Goal: Task Accomplishment & Management: Complete application form

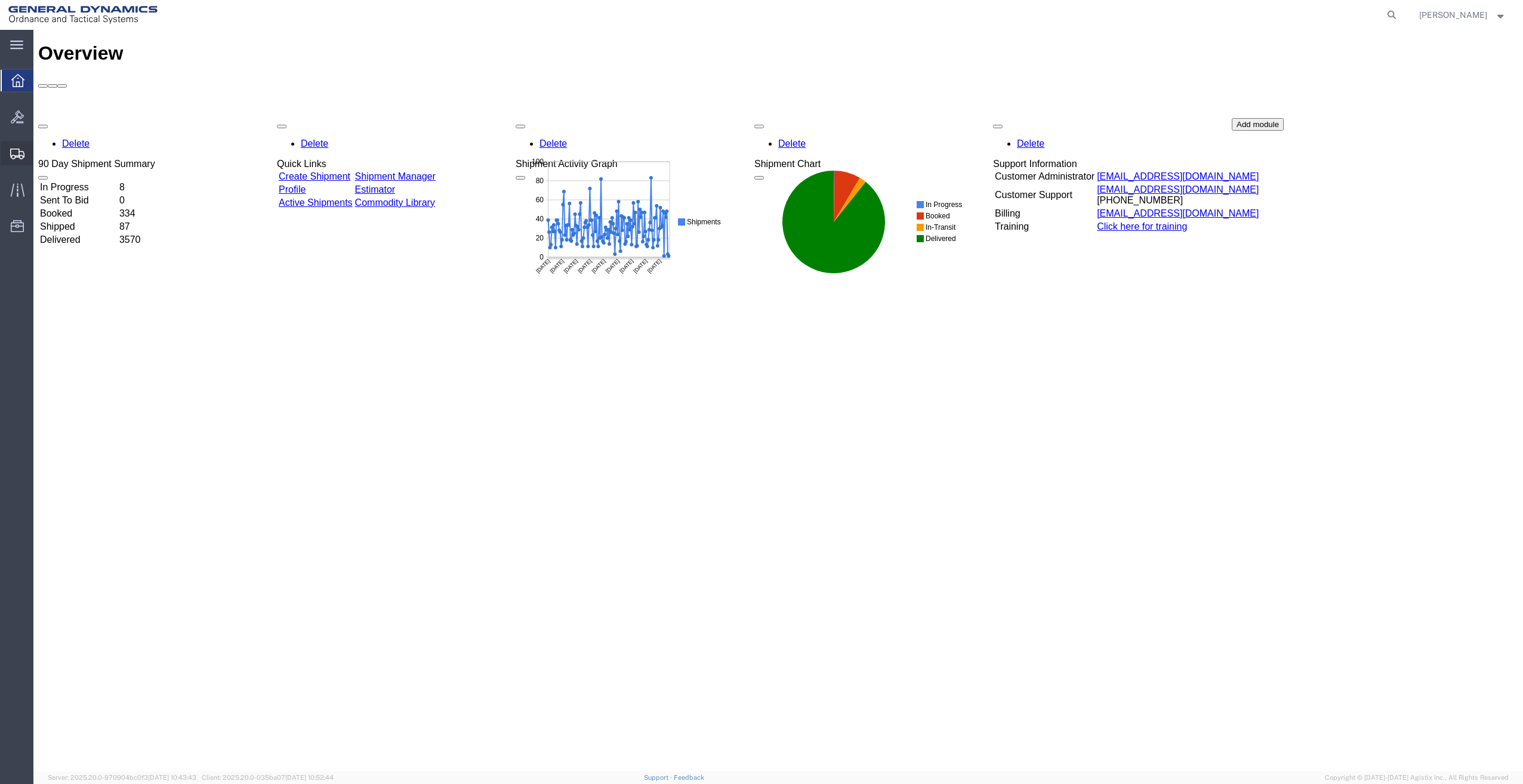
click at [0, 0] on span "Create Shipment" at bounding box center [0, 0] width 0 height 0
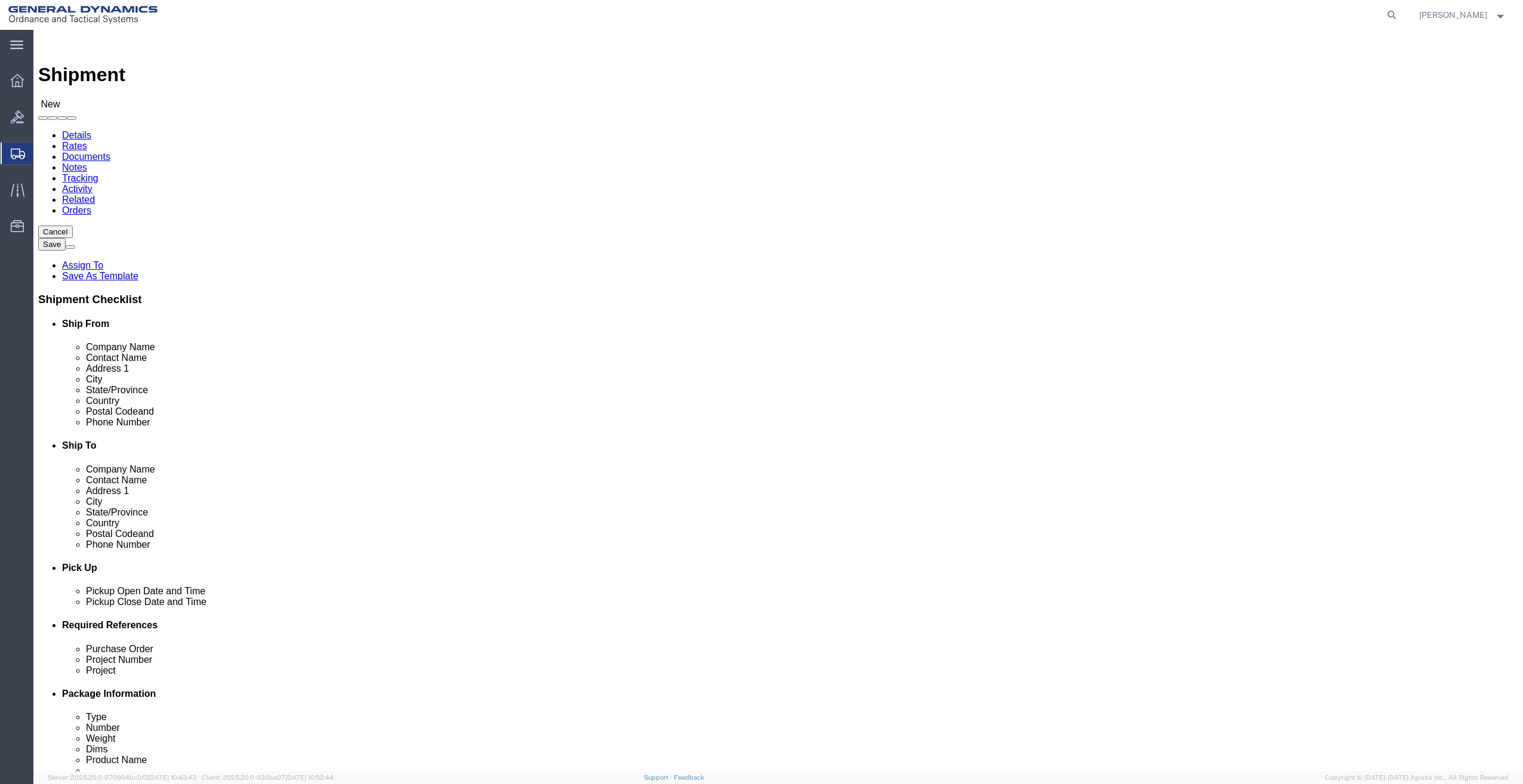
select select
click input "text"
type input "chris"
click p "- General Dynamics - OTS - (Chris Bennett) 19850 IH 635, Mesquite, TX, 75149, US"
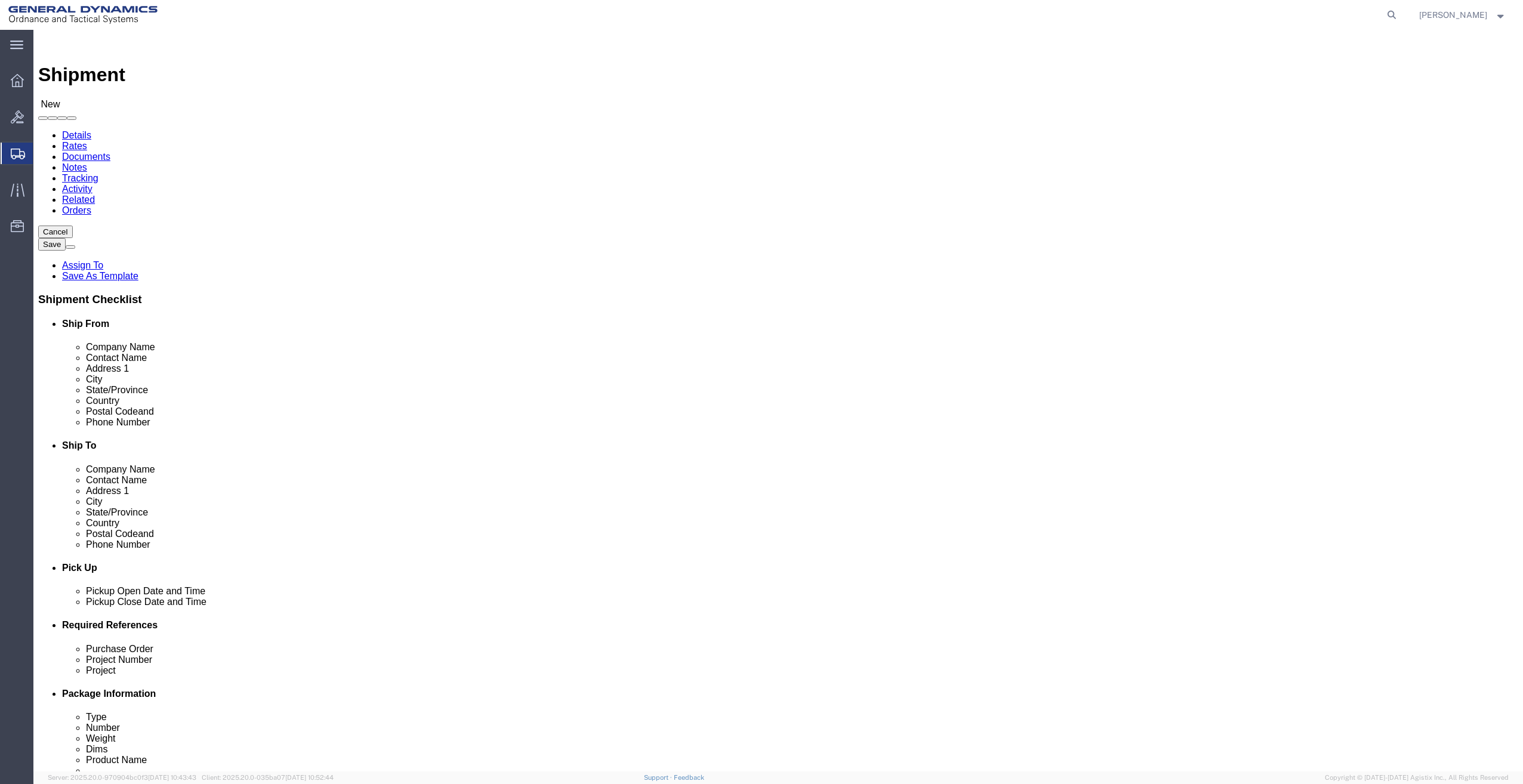
select select "TX"
type input "Chris Bennett"
click input "text"
type input "Mark Hall"
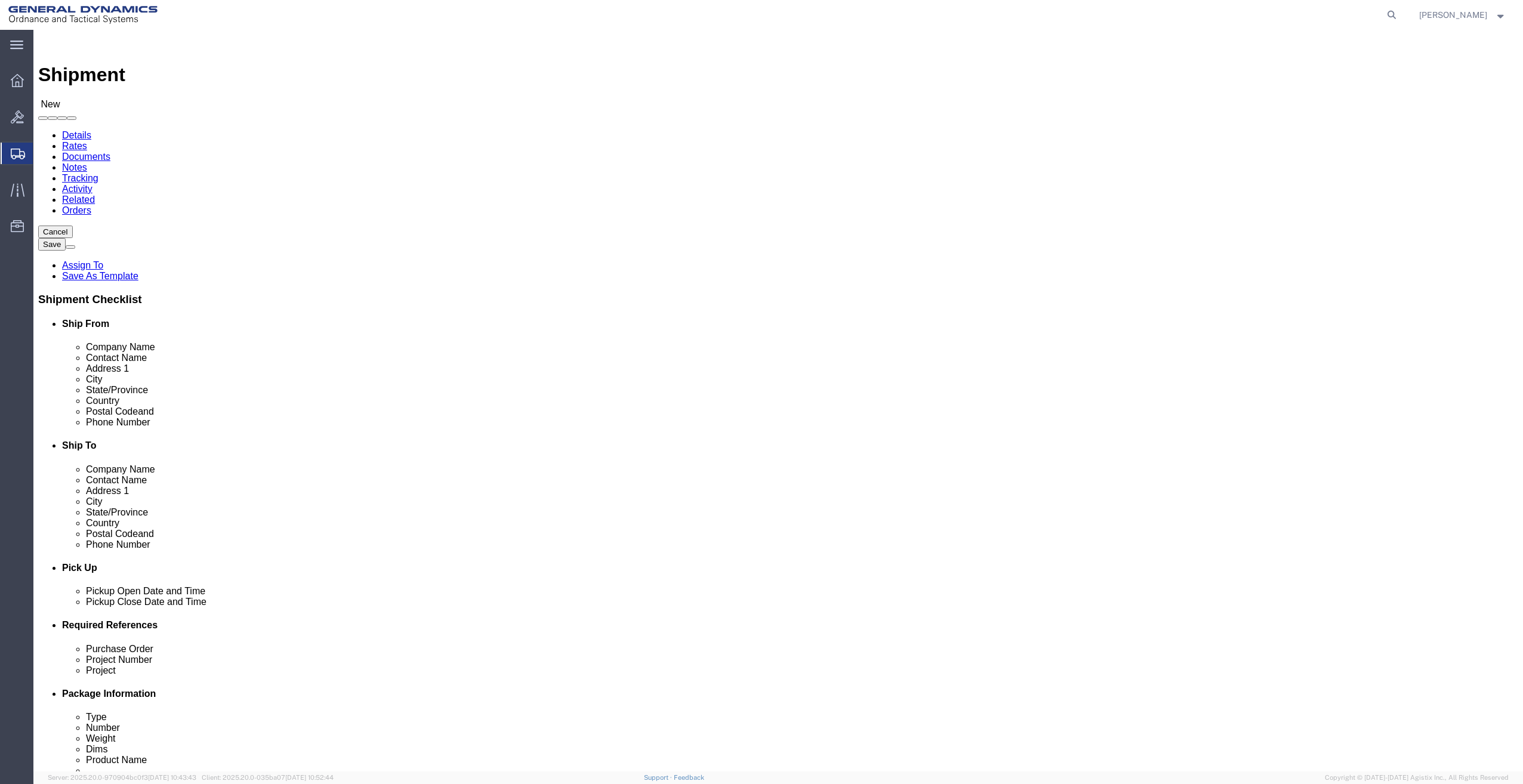
click input "text"
type input "General Dyanamics OTS"
type input "200 east High St."
type input "Red Lion"
click p "- GD-OTS Red Lion - (BRIAN SHIFLETT) 200 East High Street, RED LION, PA, 17356,…"
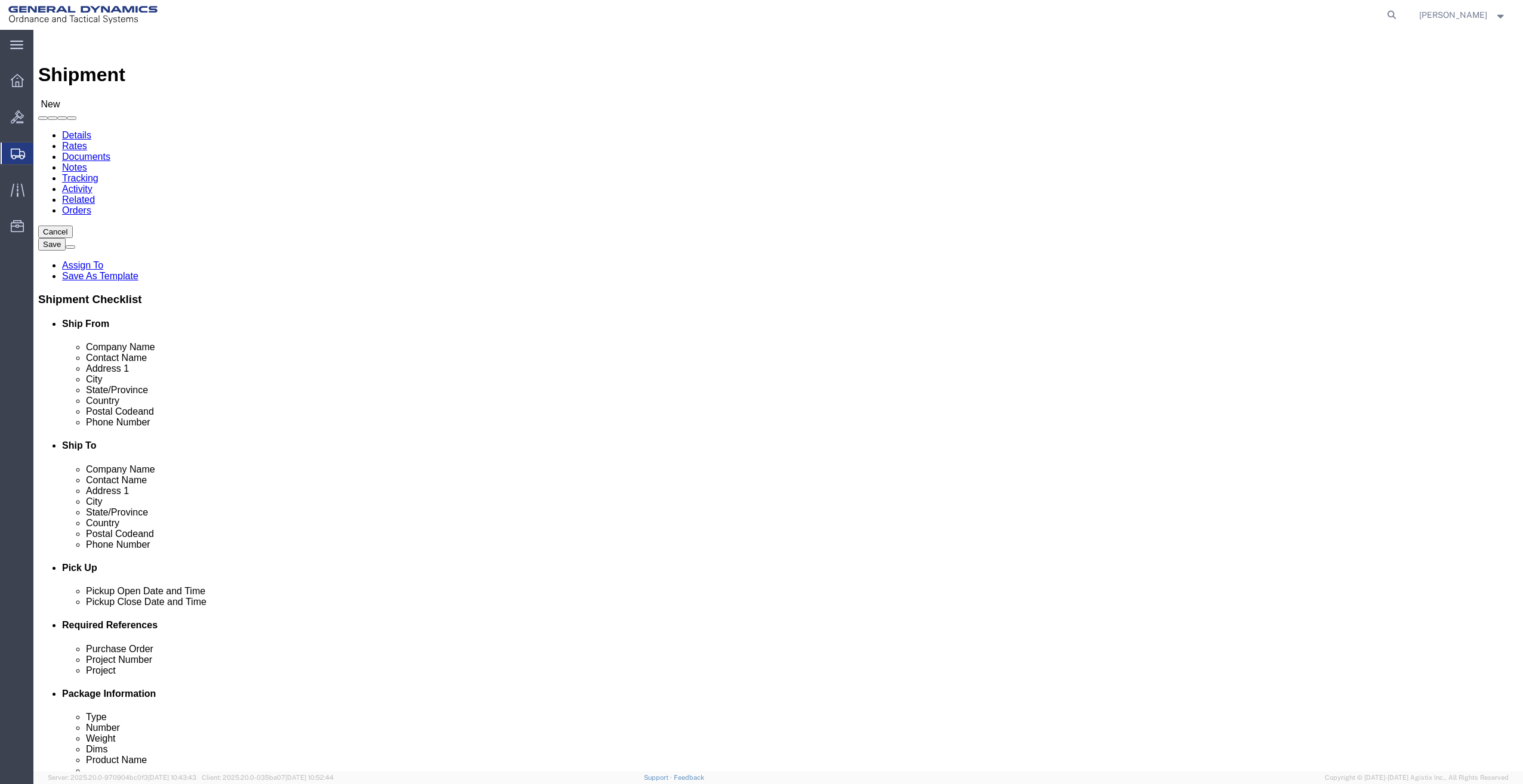
select select "PA"
type input "RED LION"
click input "text"
type input "Building 3"
drag, startPoint x: 931, startPoint y: 243, endPoint x: 831, endPoint y: 243, distance: 100.0
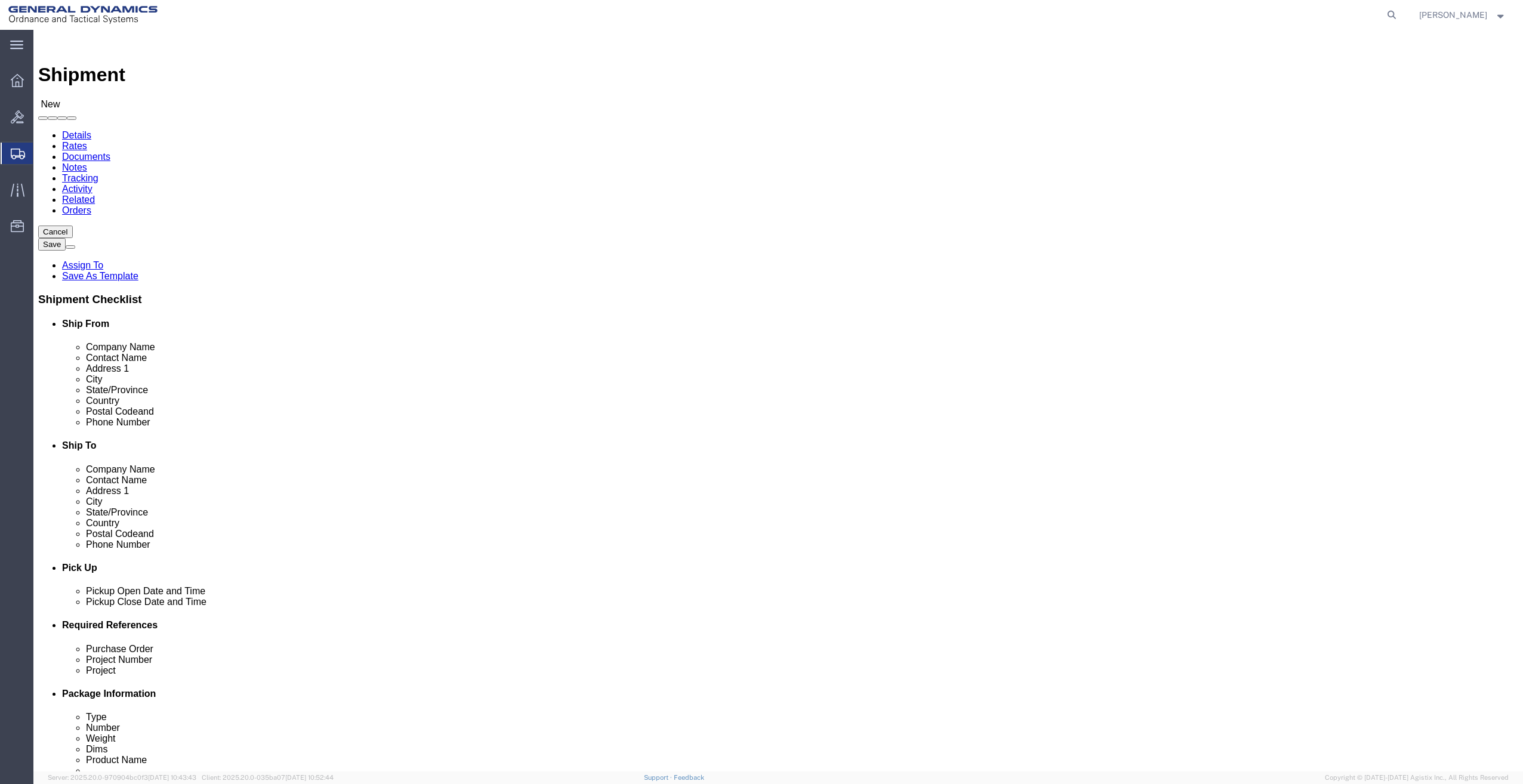
click div "Contact Name Mark Hall Mark"
drag, startPoint x: 921, startPoint y: 220, endPoint x: 888, endPoint y: 223, distance: 33.1
click input "General Dyanamics OTS"
type input "GD-OTS"
drag, startPoint x: 926, startPoint y: 243, endPoint x: 841, endPoint y: 243, distance: 85.0
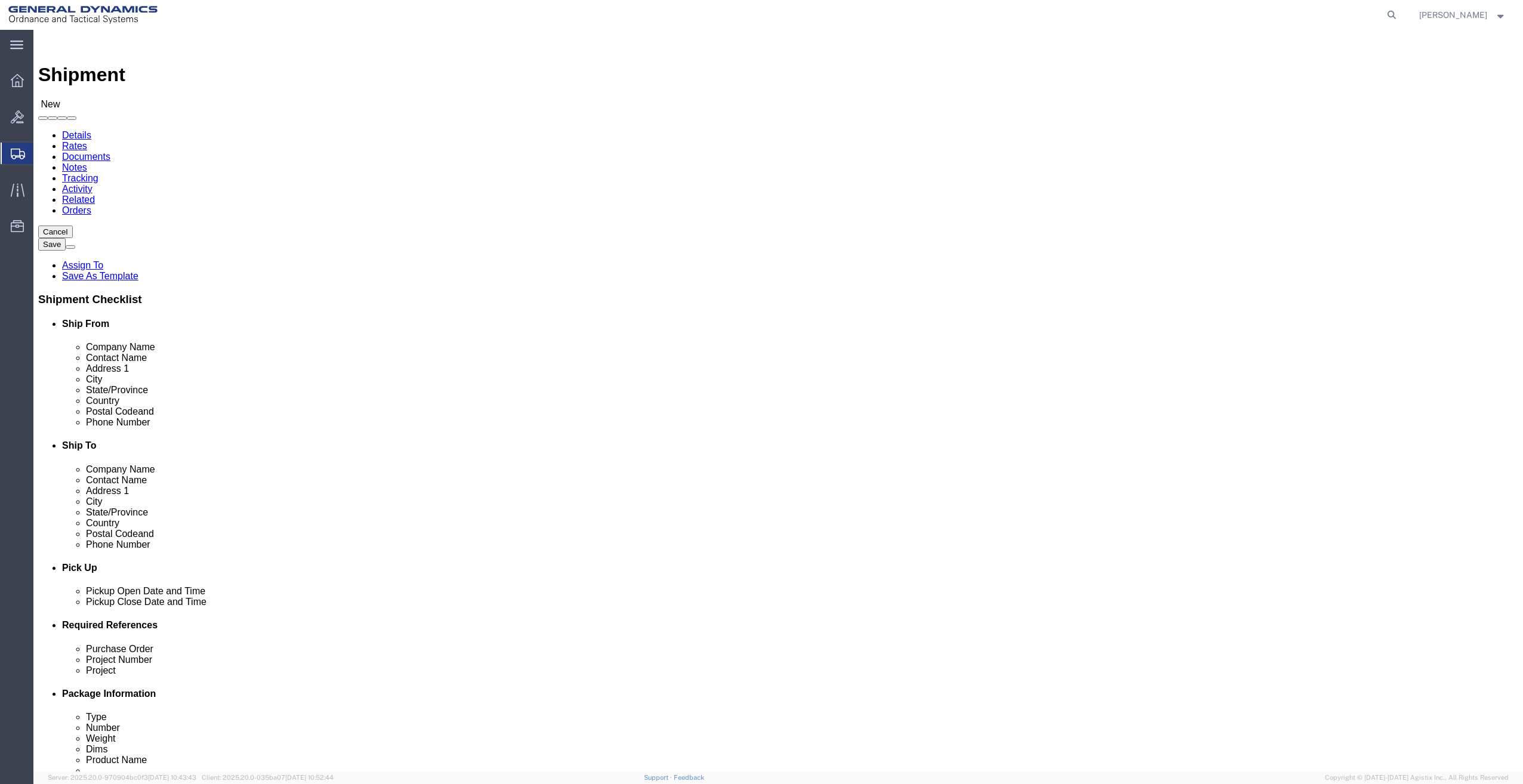
click div "Mark Hall Mark"
type input "c"
type input "C/O Mark Hall"
drag, startPoint x: 975, startPoint y: 428, endPoint x: 824, endPoint y: 436, distance: 151.2
click div "Location My Profile Location GD-OTS Anniston (Commerce) GD-OTS Camden GD-OTS De…"
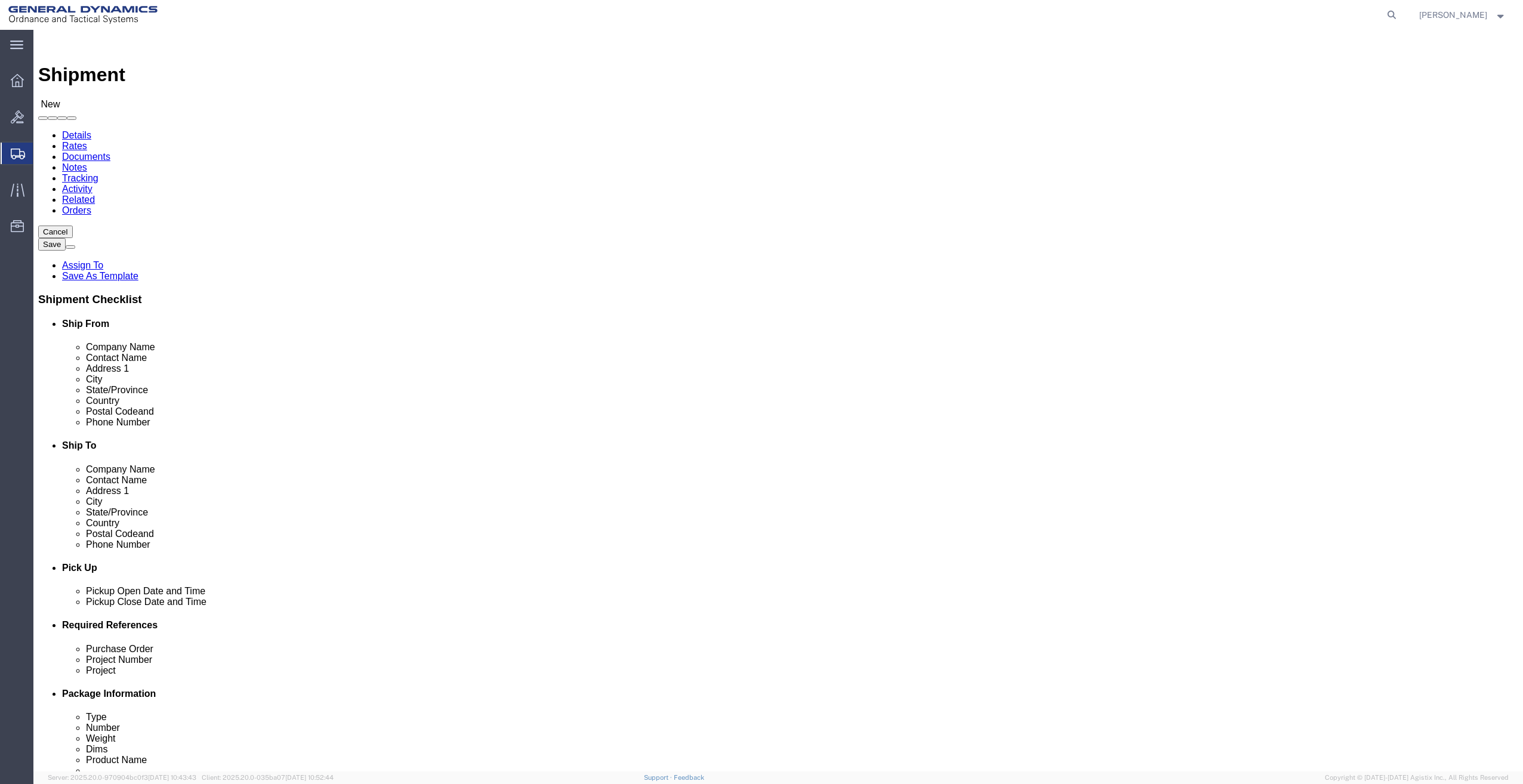
type input "kenneth.smith@gd-ots.com"
drag, startPoint x: 926, startPoint y: 407, endPoint x: 832, endPoint y: 416, distance: 94.4
click div "Phone Number"
type input "717-246-8354"
click input "text"
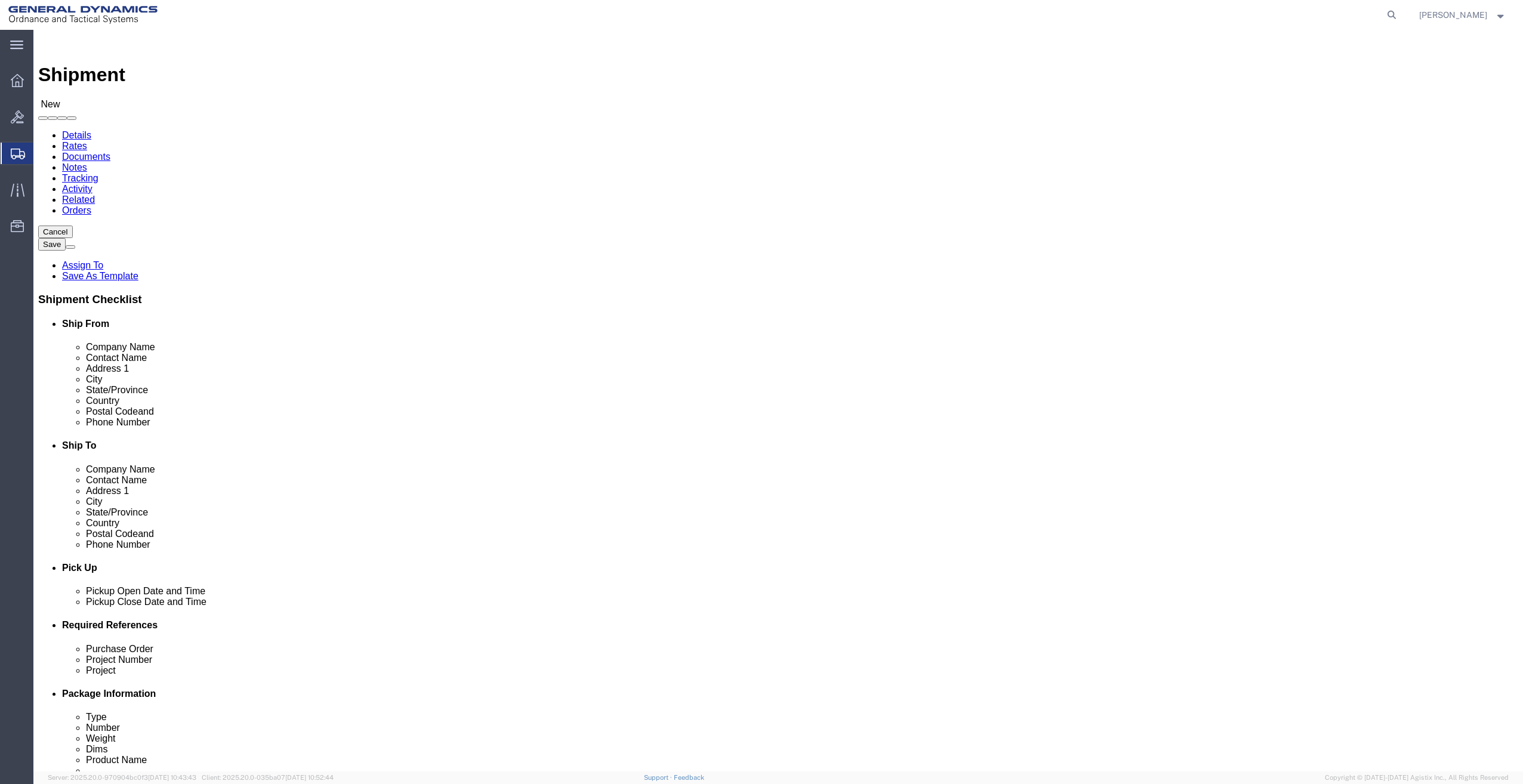
type input "717-246-8365"
click input "text"
type input "mark.hall@gd-ots.com"
click input "checkbox"
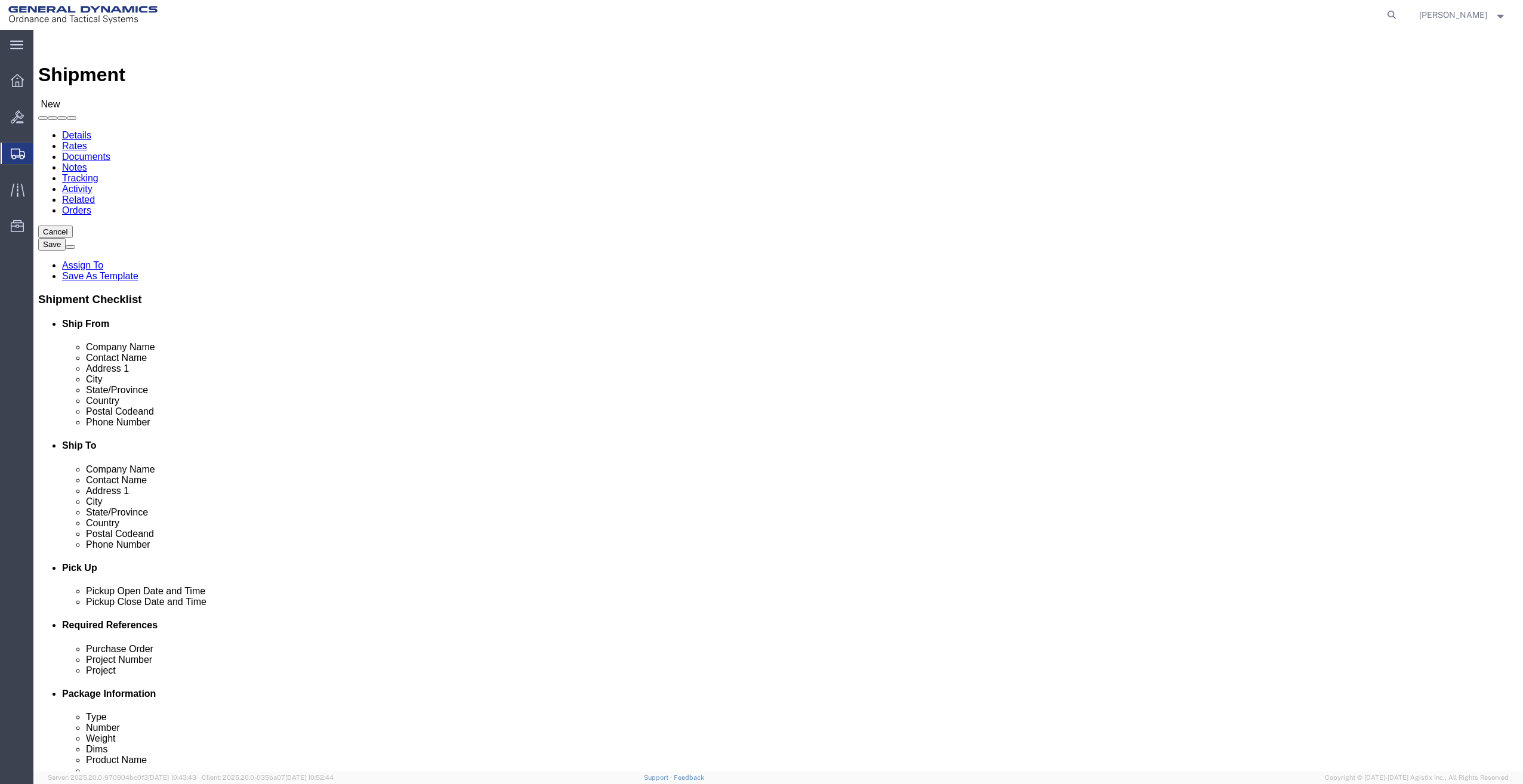
checkbox input "true"
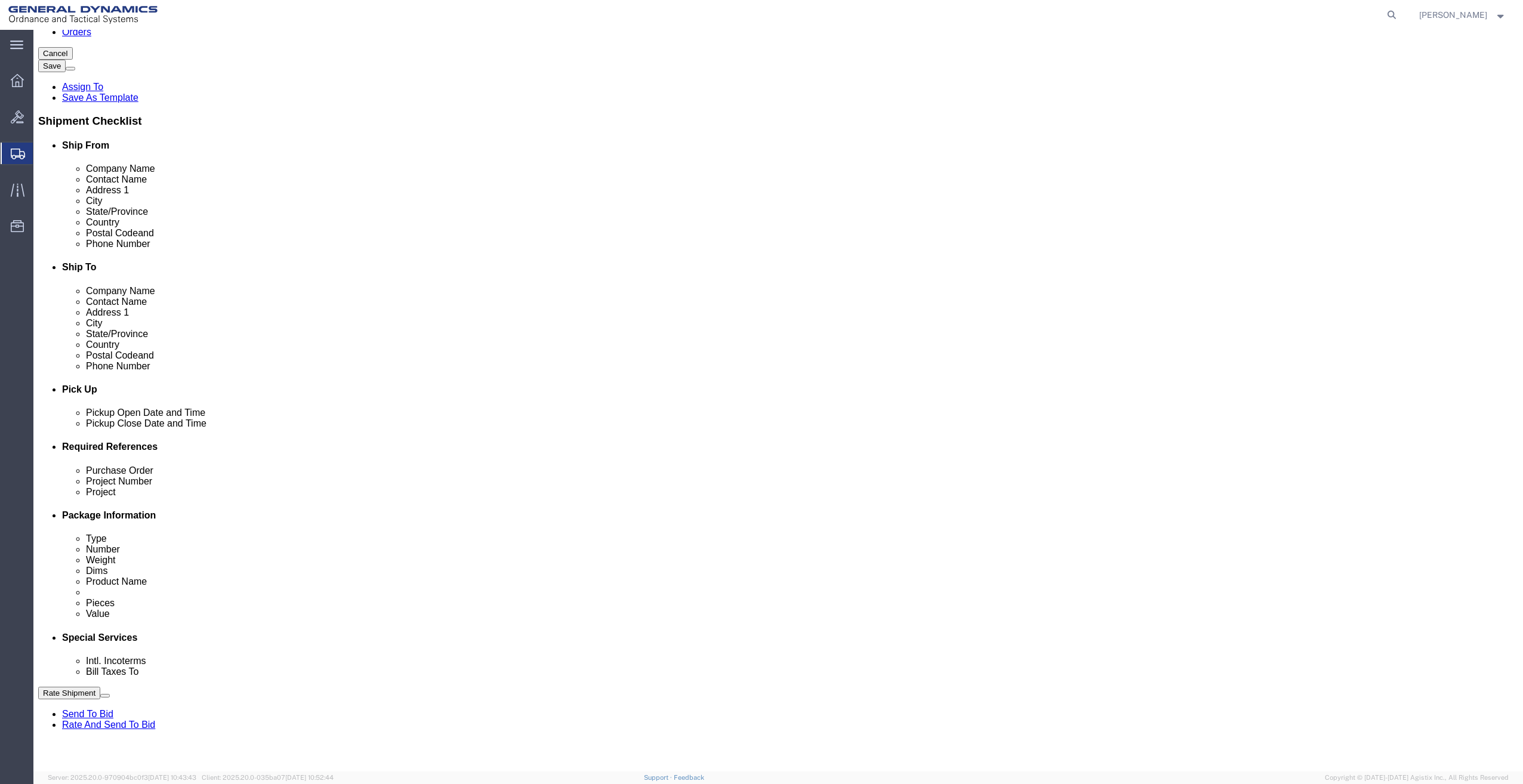
scroll to position [179, 0]
click div "Oct 02 2025 12:00 PM"
type input "2:00 PM"
click button "Apply"
click input "text"
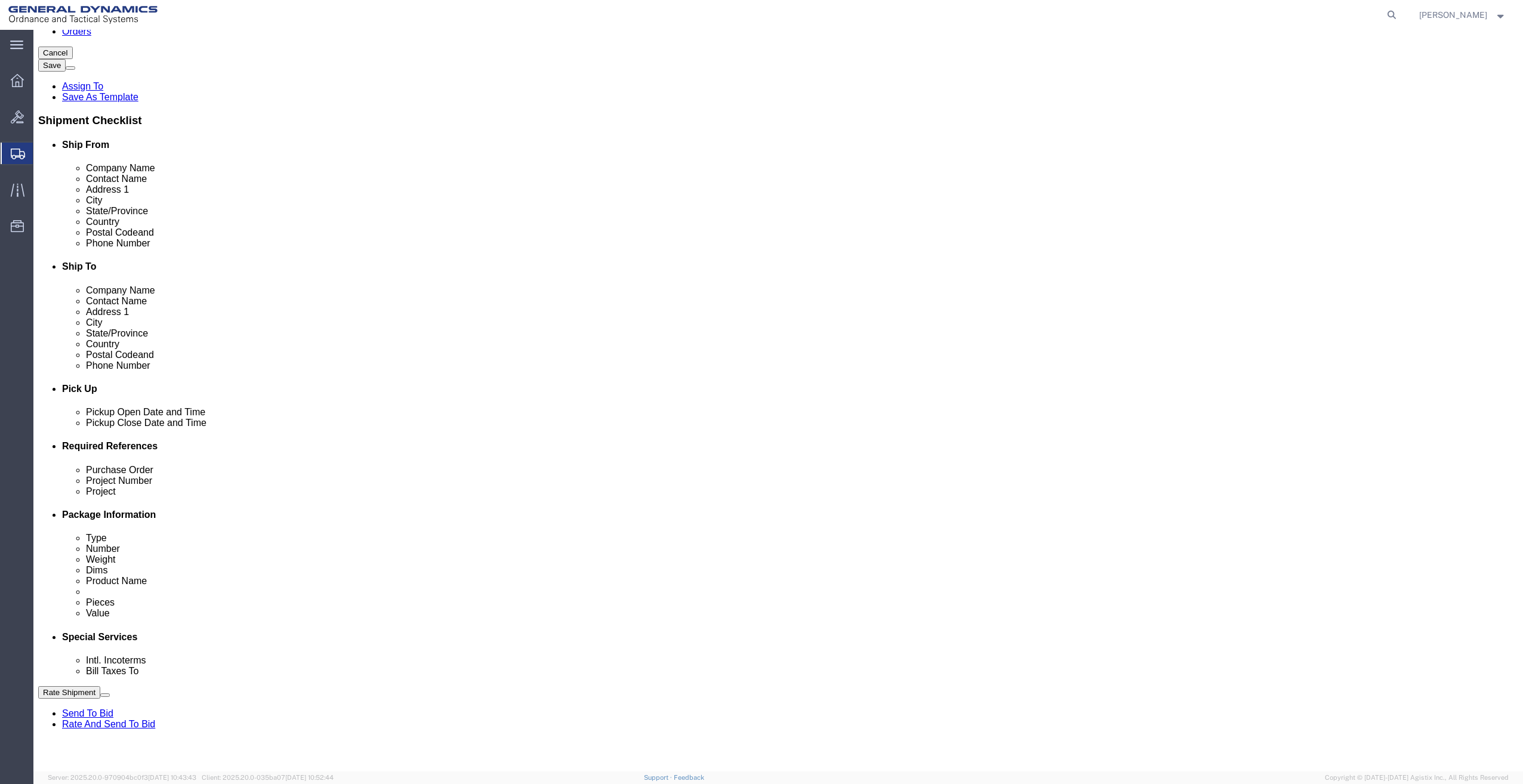
click input "text"
type input "10GIE"
type input "NA"
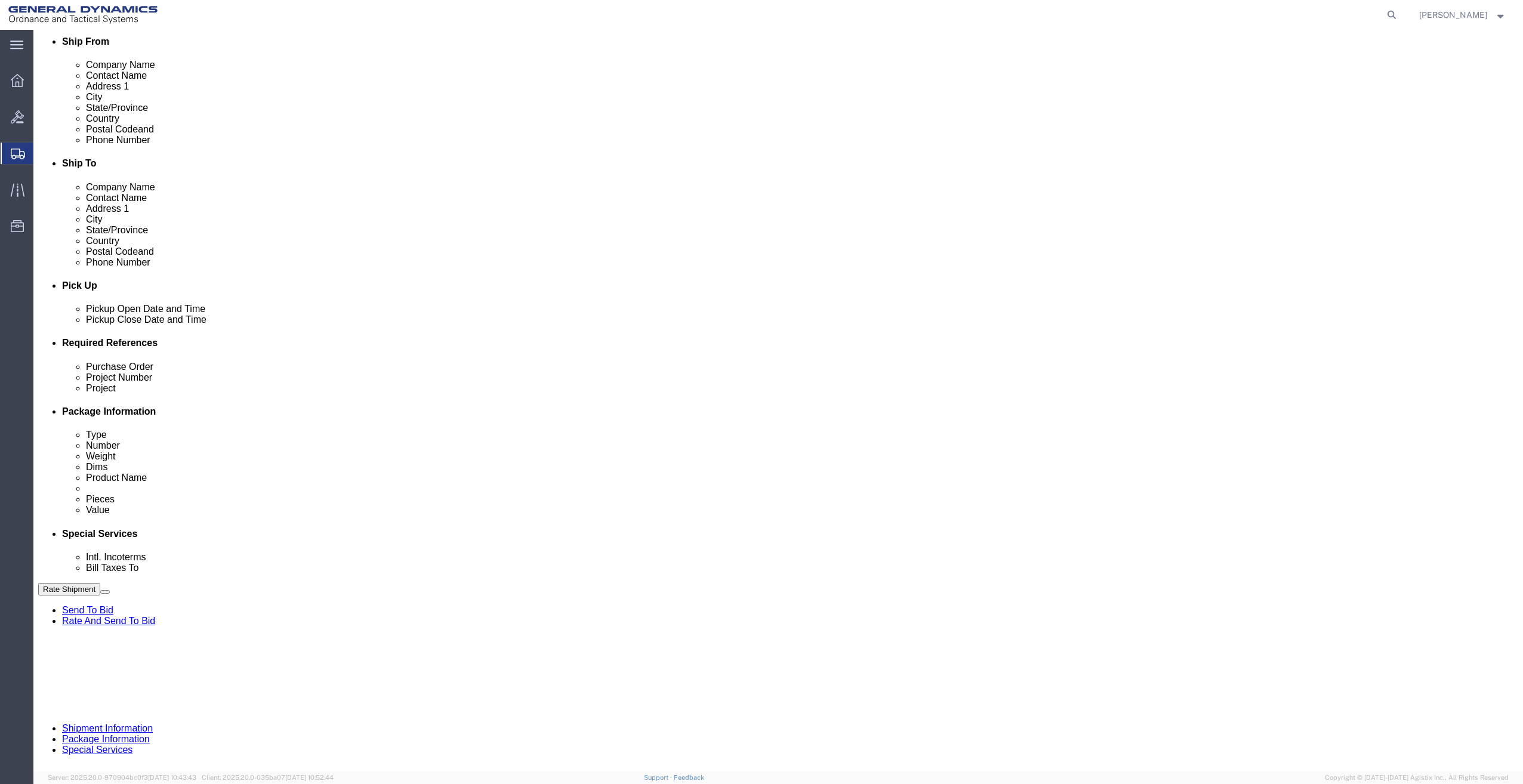
scroll to position [283, 0]
type input "NA"
click button "Continue"
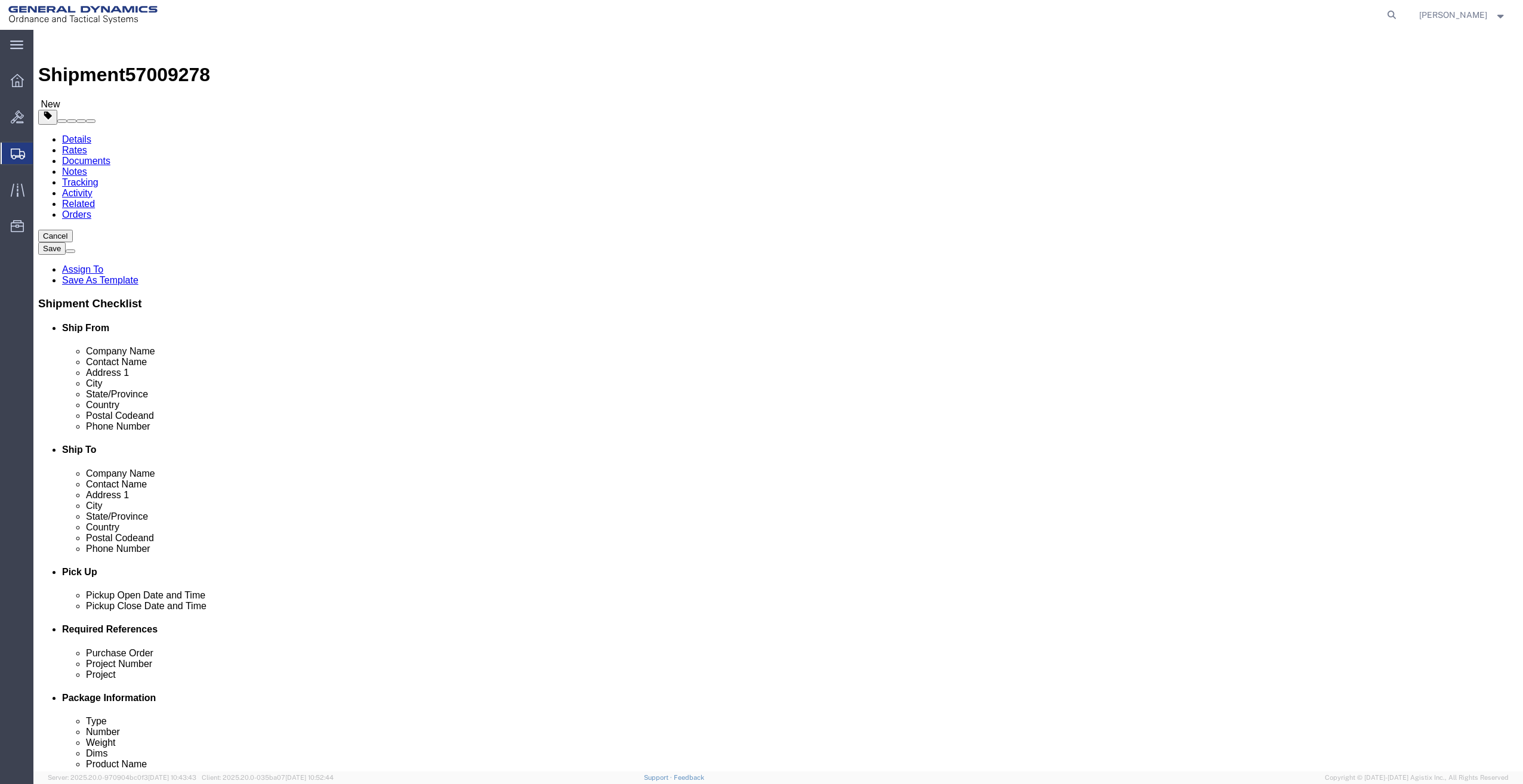
click select "Select Bale(s) Basket(s) Bolt(s) Bottle(s) Buckets Bulk Bundle(s) Can(s) Cardbo…"
select select "ENV"
click select "Select Bale(s) Basket(s) Bolt(s) Bottle(s) Buckets Bulk Bundle(s) Can(s) Cardbo…"
type input "9.50"
type input "12.50"
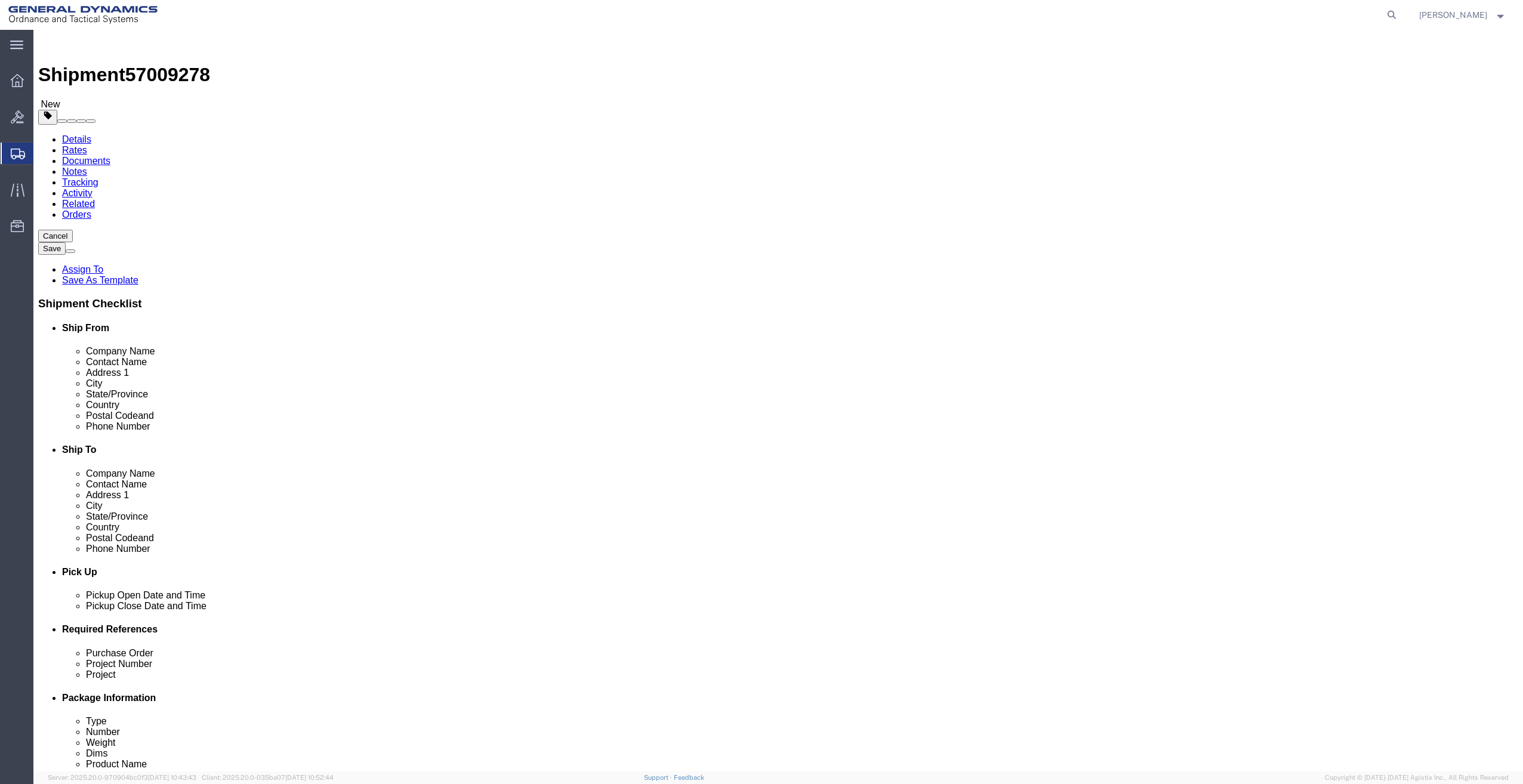
type input "0.25"
type input "1"
click link "Add Content"
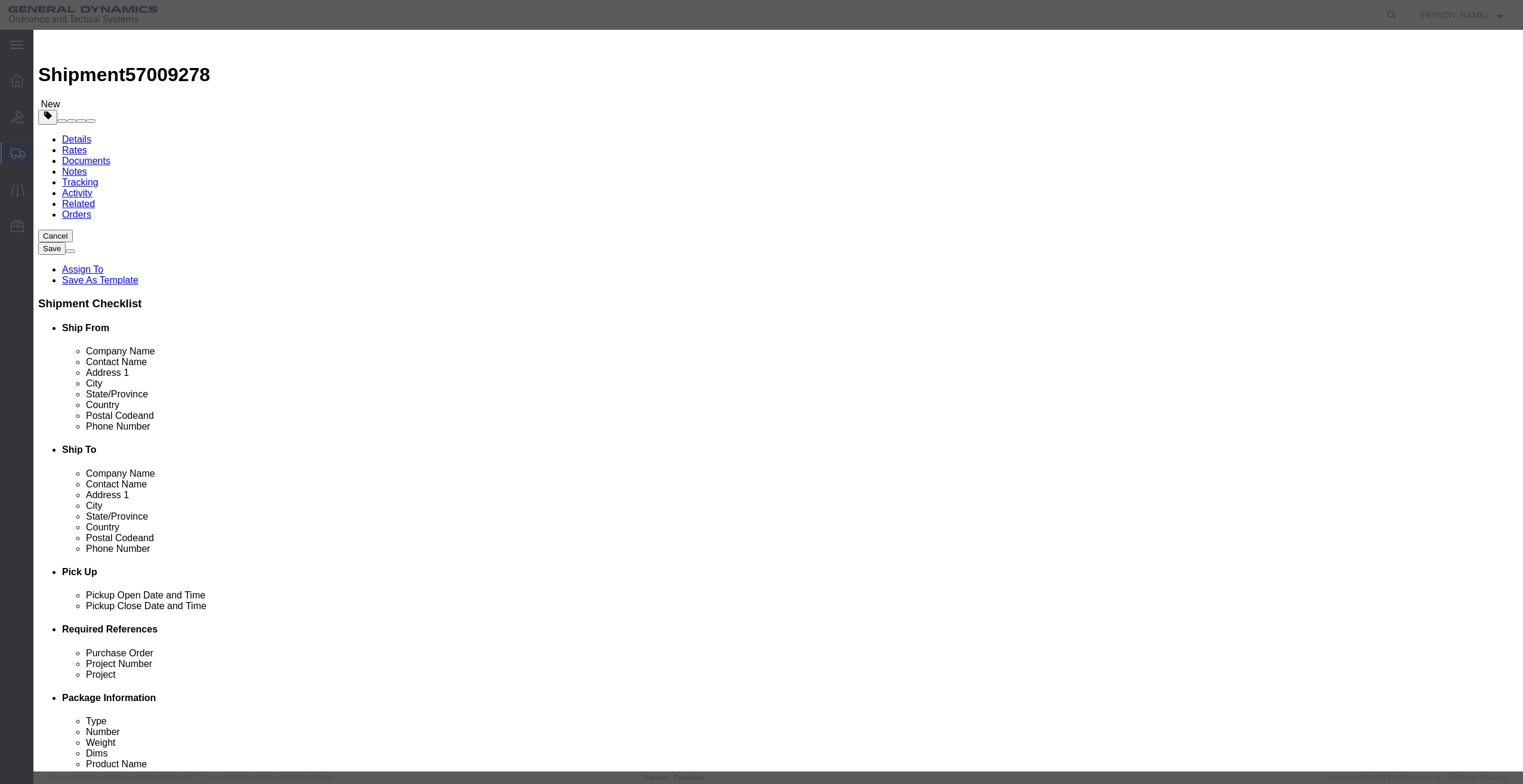
click input "text"
type input "Sampel"
type input "1"
click input "text"
type input "500"
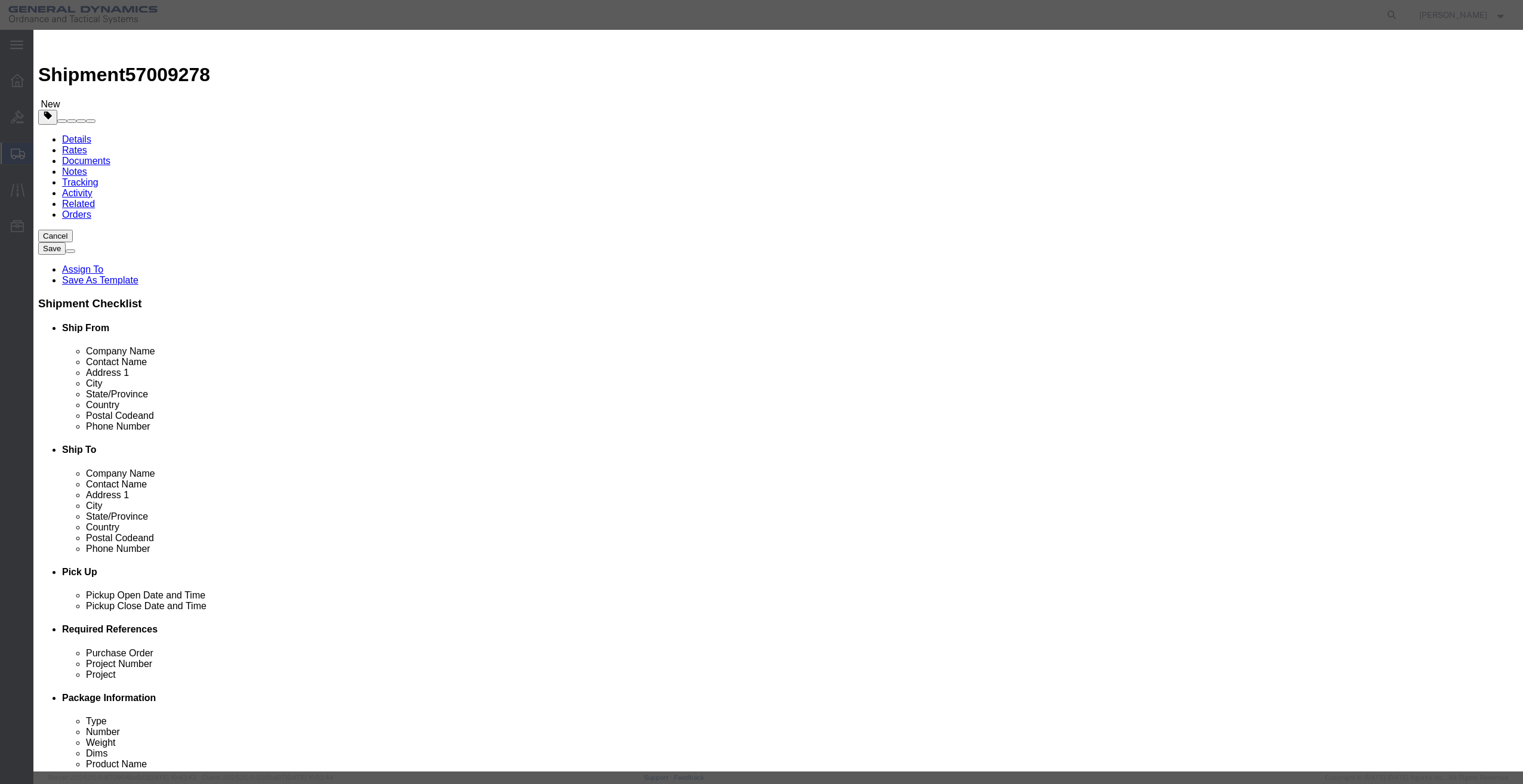
click select "Select 50 55 60 65 70 85 92.5 100 125 175 250 300 400"
select select "50"
click select "Select 50 55 60 65 70 85 92.5 100 125 175 250 300 400"
click div "Save & Add Another Save & Close Close"
click button "Save & Close"
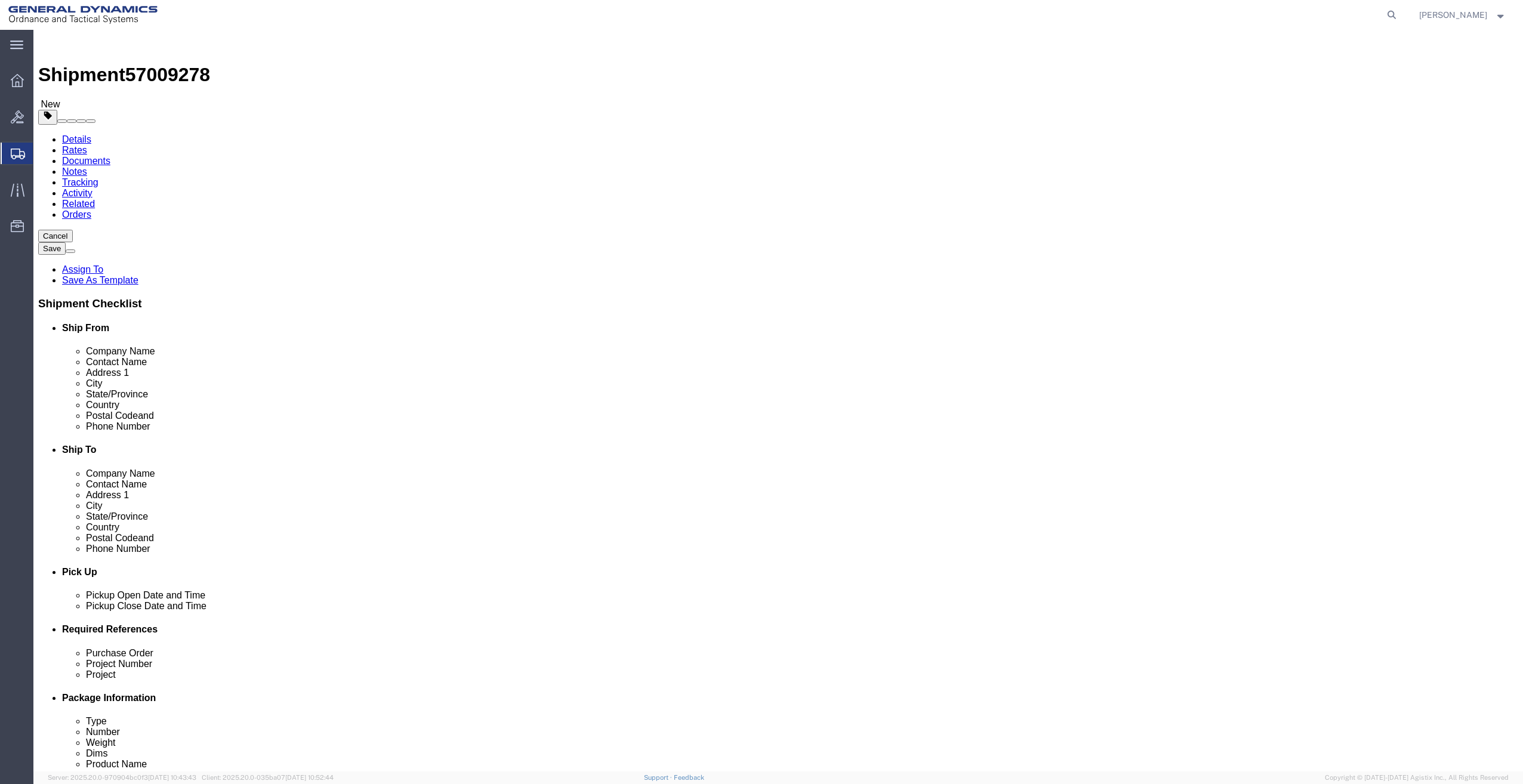
click button "Continue"
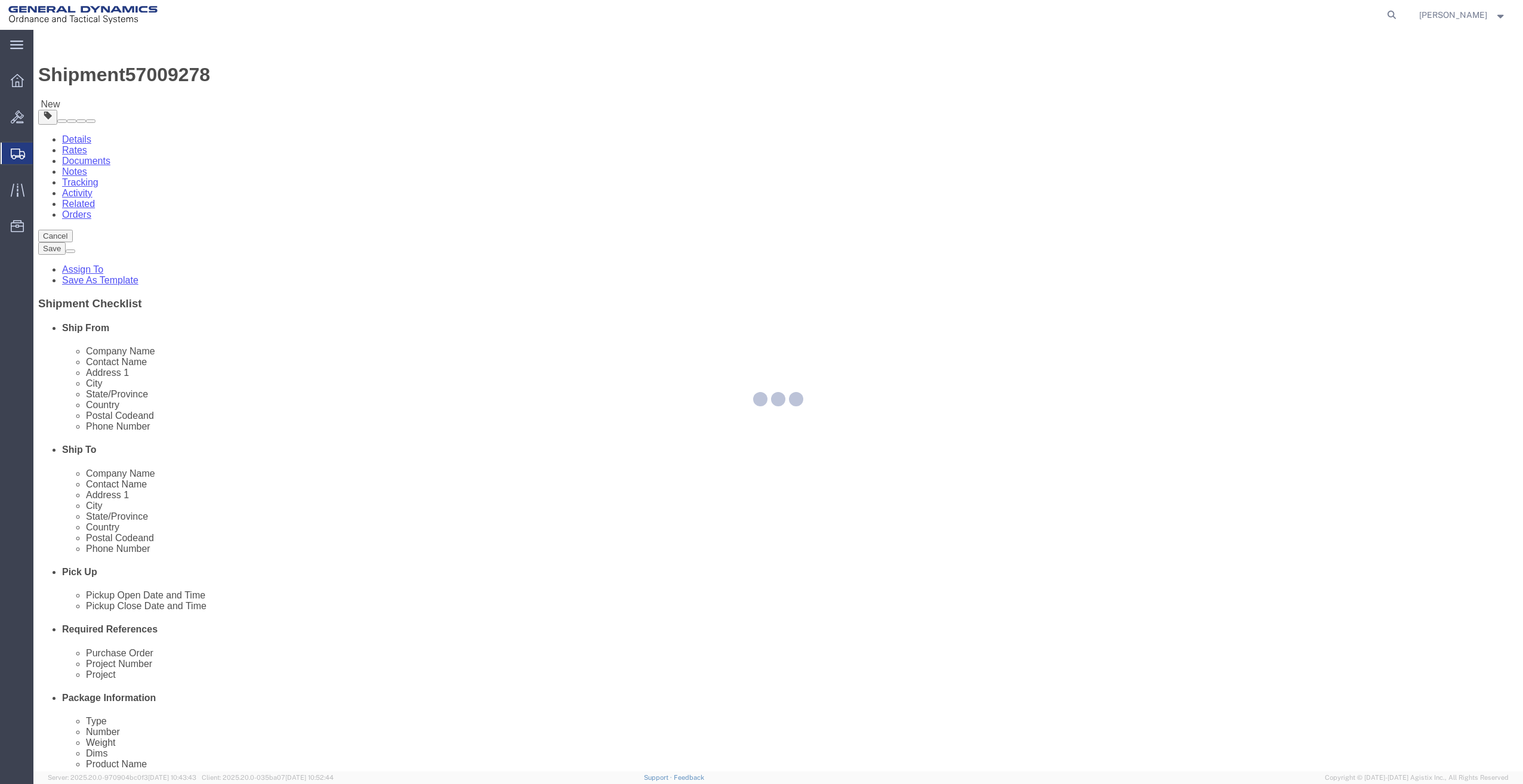
select select
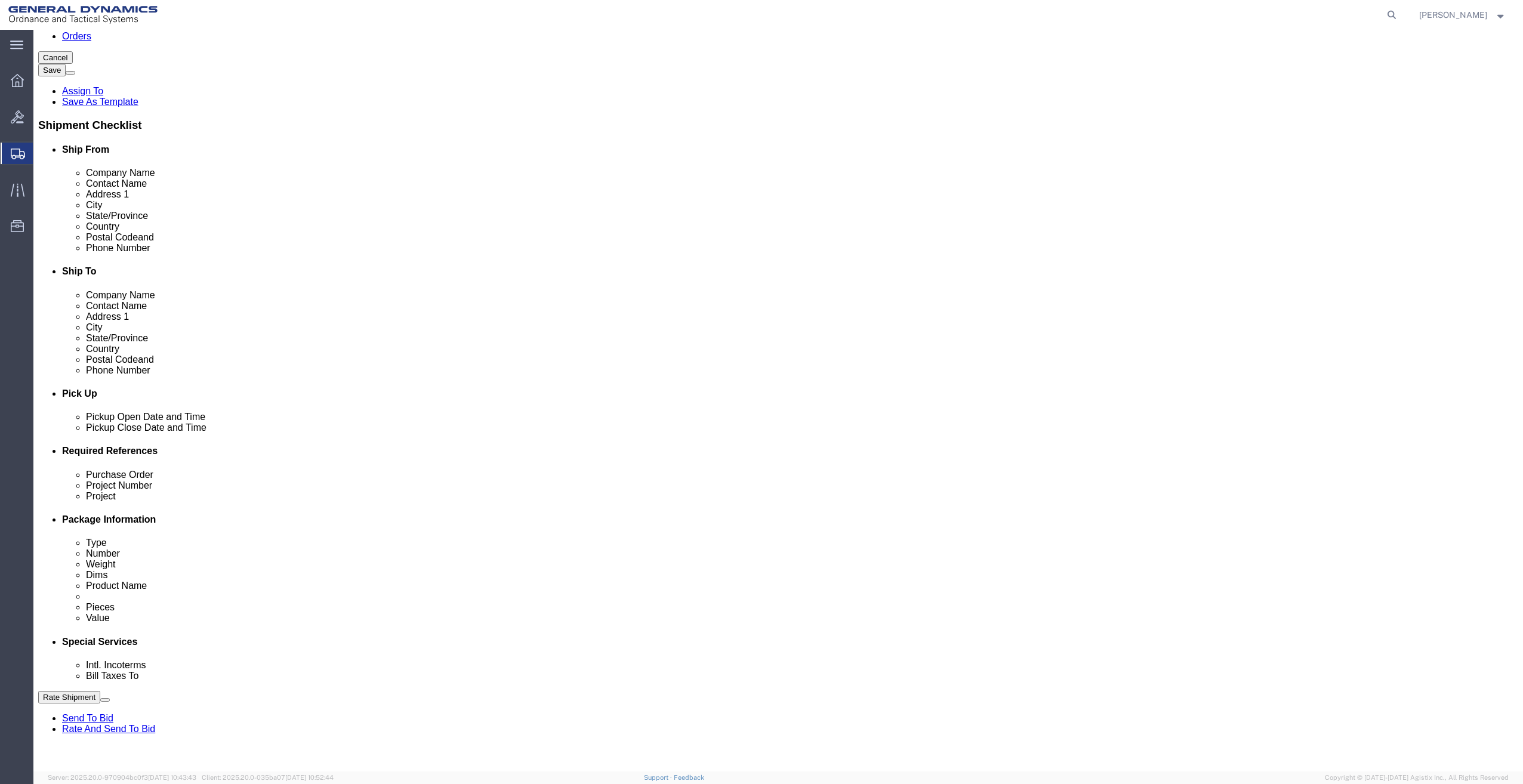
scroll to position [179, 0]
click select "Select Buyer Cost Center Department Operations Number Order Number Sales Person"
select select "DEPARTMENT"
click select "Select Buyer Cost Center Department Operations Number Order Number Sales Person"
click select "Select Anniston Bothell Camden Defuniak Springs GDAS Garland Huntsville Joplin …"
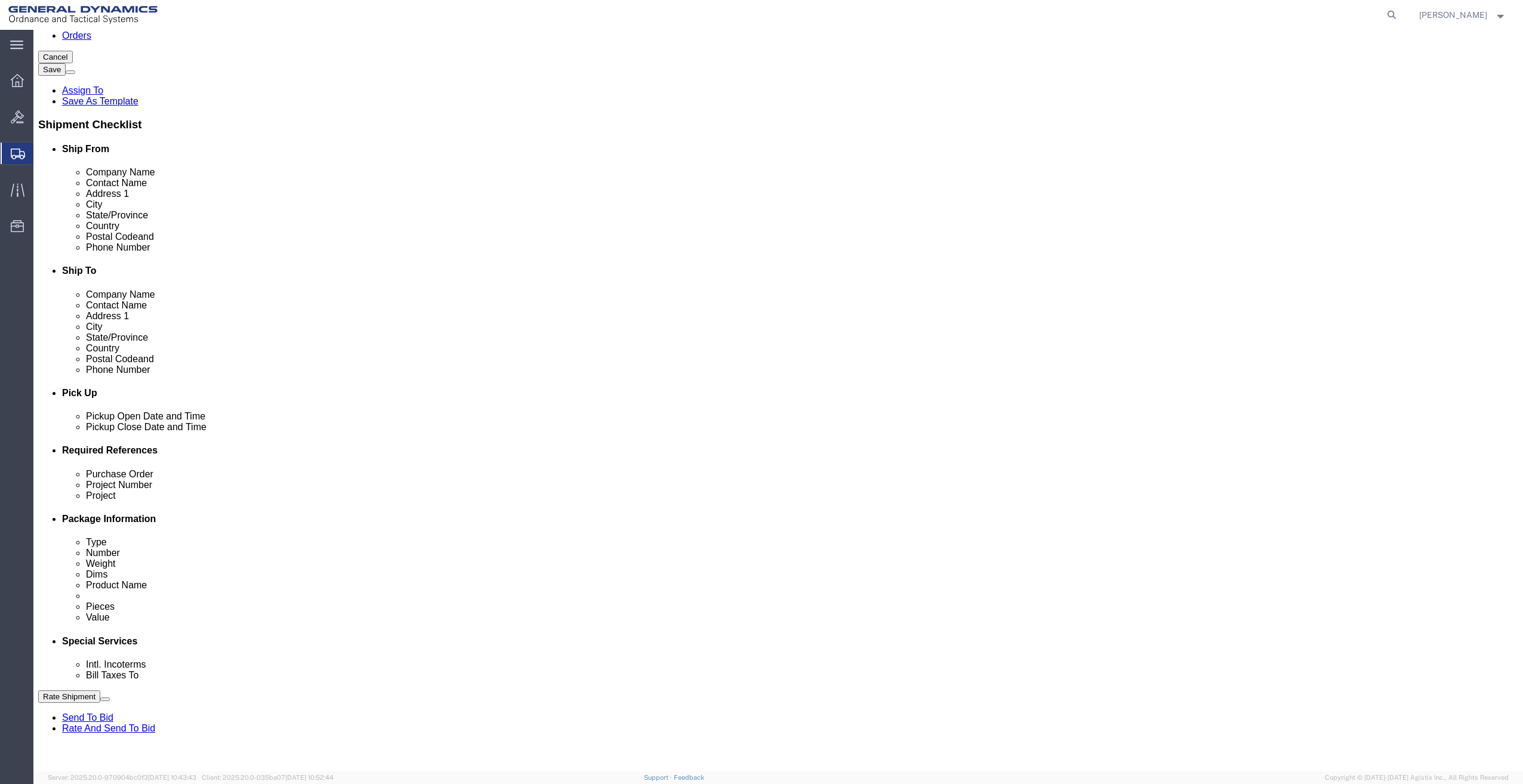
select select "1923981"
click select "Select Anniston Bothell Camden Defuniak Springs GDAS Garland Huntsville Joplin …"
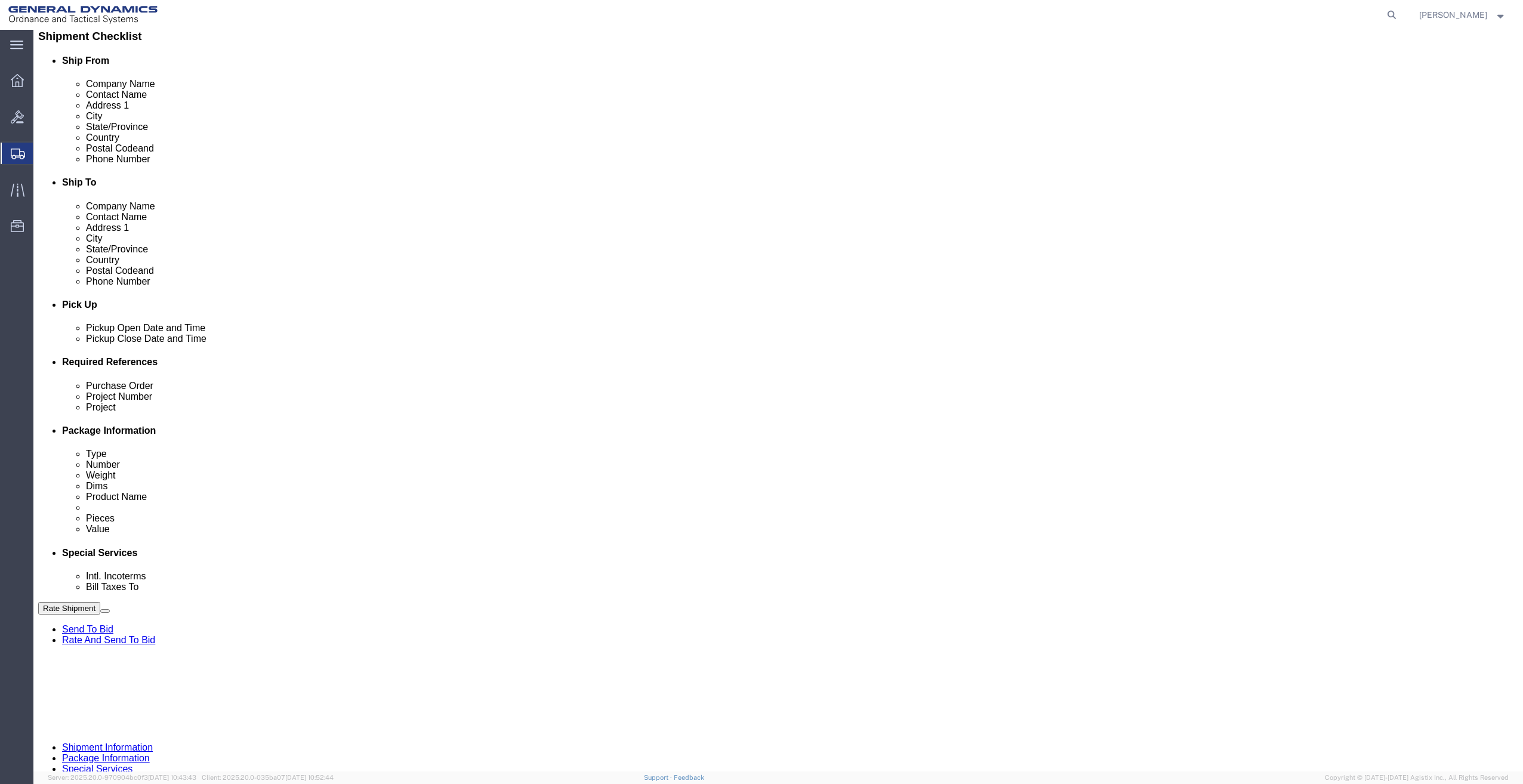
scroll to position [298, 0]
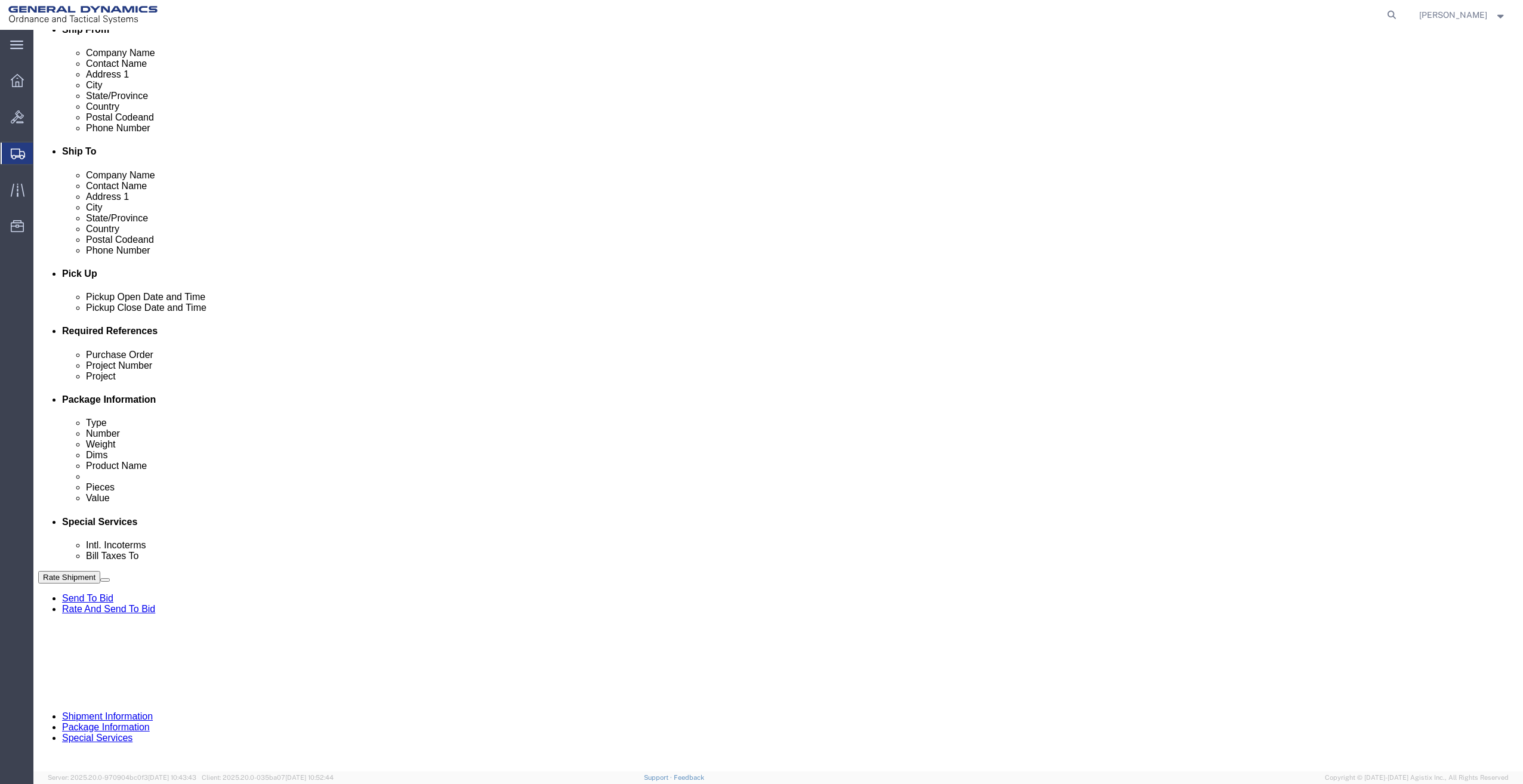
click select "Select DHL FedEx Express UPS"
select select "FedEx Express"
click select "Select DHL FedEx Express UPS"
click input "text"
type input "201518662"
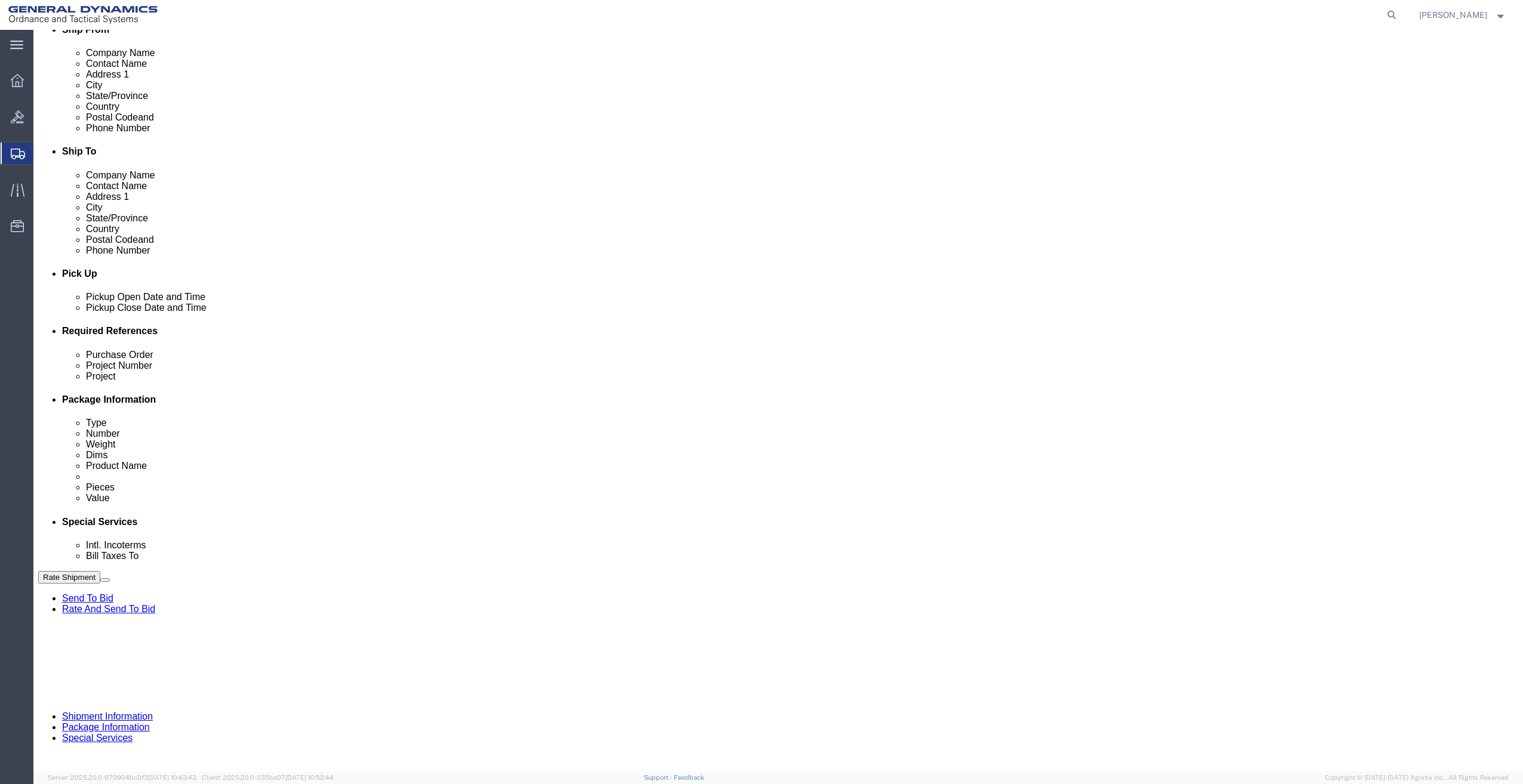
drag, startPoint x: 339, startPoint y: 597, endPoint x: 183, endPoint y: 596, distance: 156.0
click div "Address 1 12631 Westlinks Drive"
type input "PO BOX 51050"
drag, startPoint x: 308, startPoint y: 667, endPoint x: 227, endPoint y: 665, distance: 81.0
click div "239-425-8076"
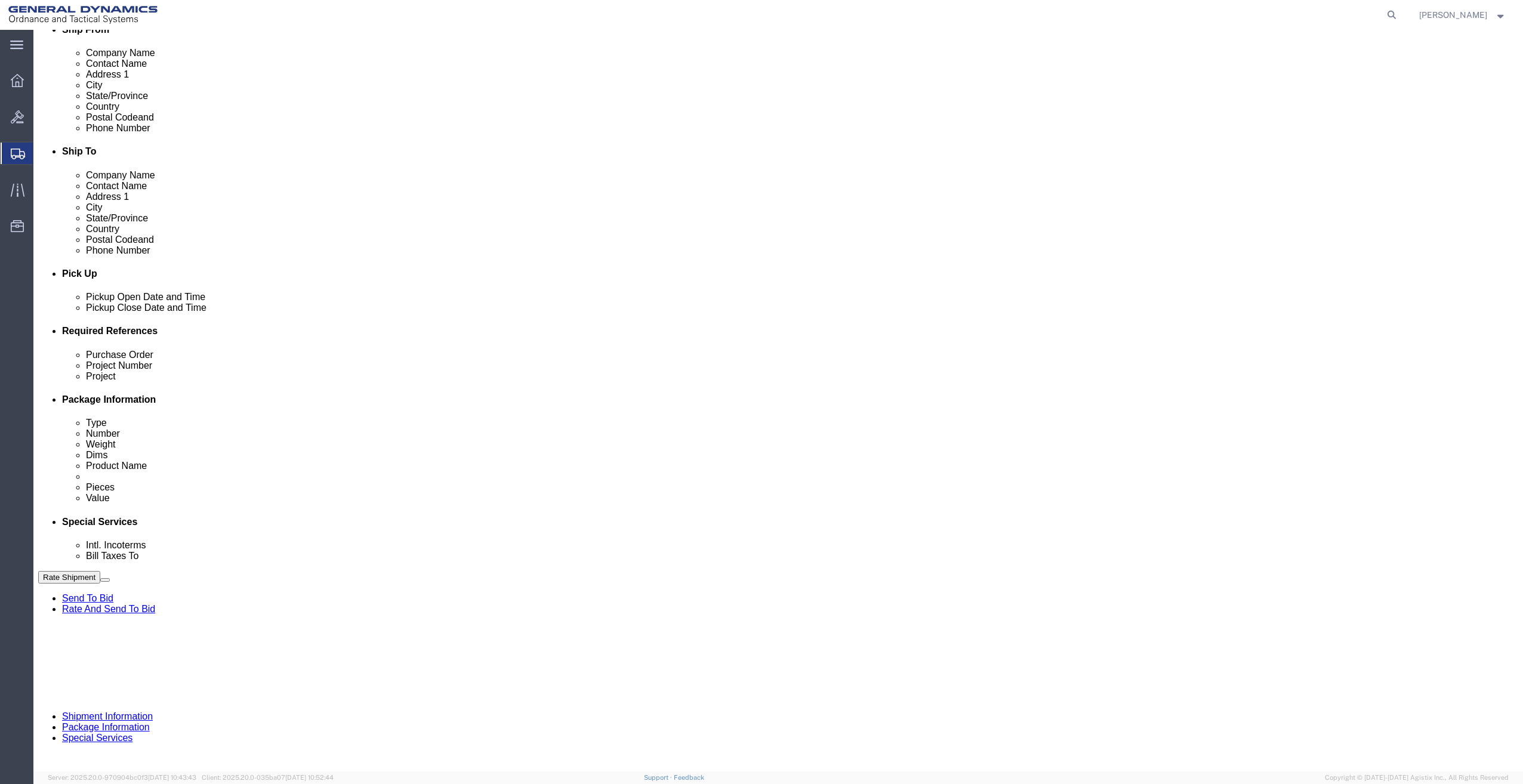
drag, startPoint x: 919, startPoint y: 572, endPoint x: 820, endPoint y: 584, distance: 99.7
click div "Contact Name Morgan Bushway Address 2 City Fort Myers Zip Code 33913 Tax Number"
click button "Rate Shipment"
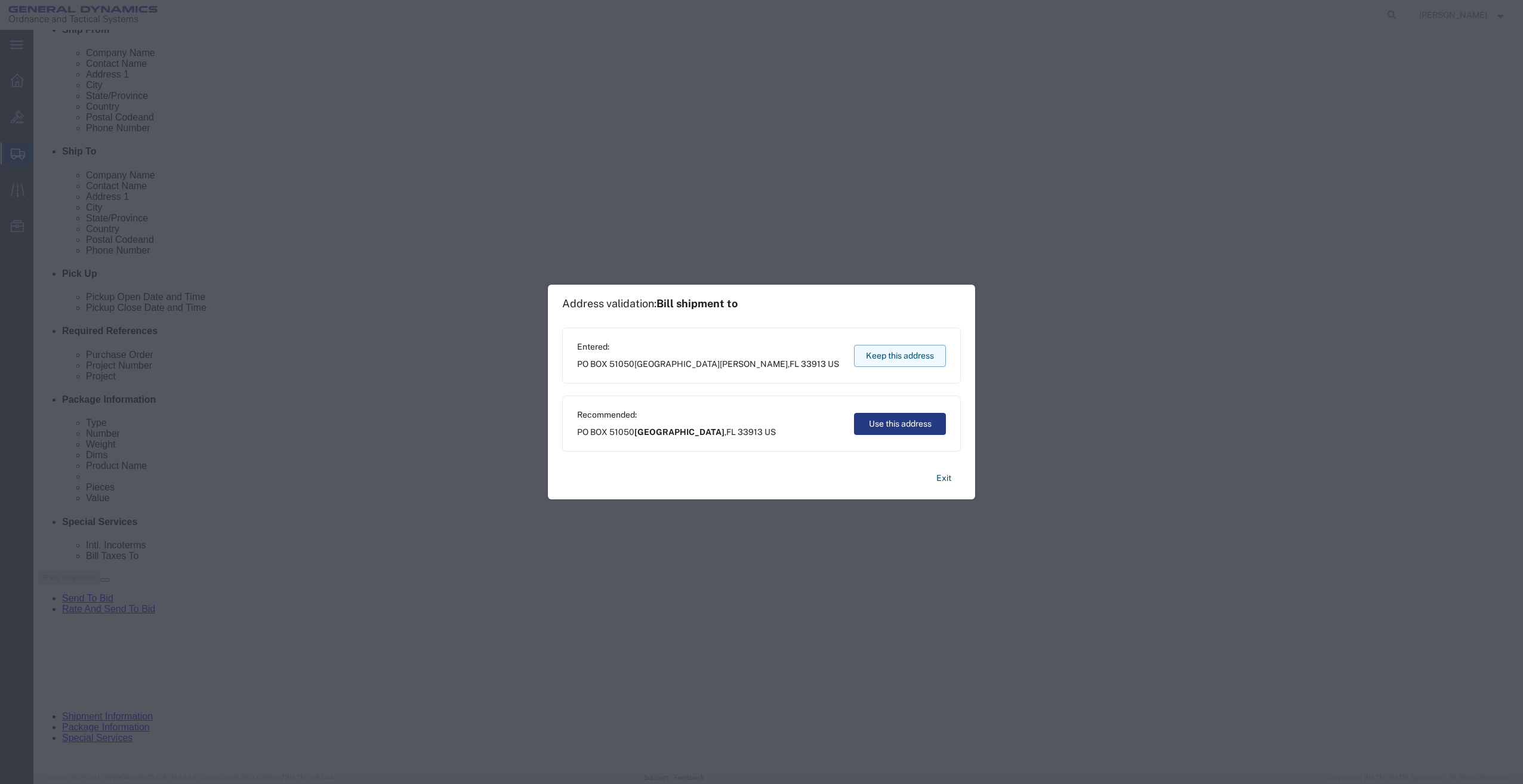
click at [921, 351] on button "Keep this address" at bounding box center [900, 356] width 92 height 22
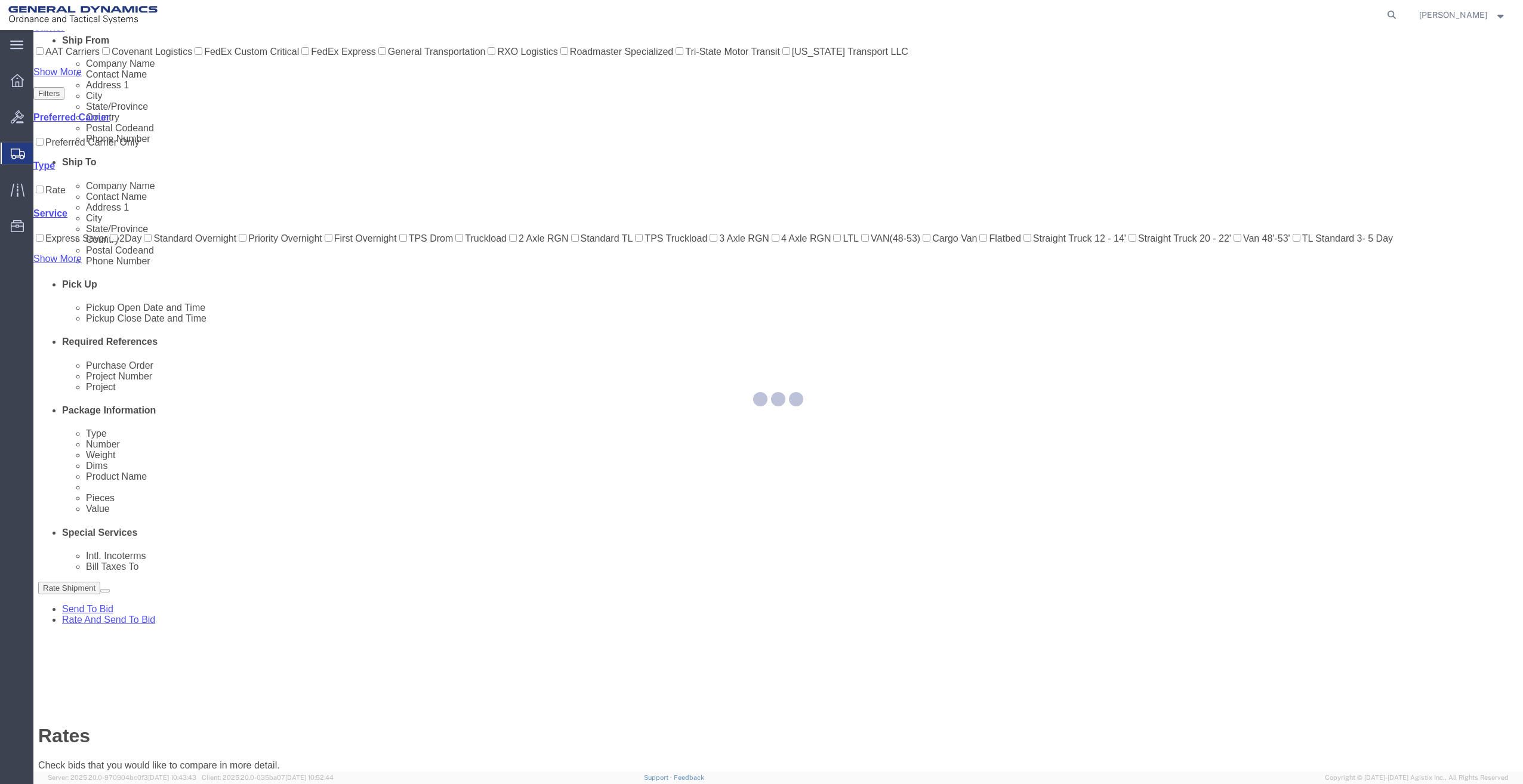
scroll to position [0, 0]
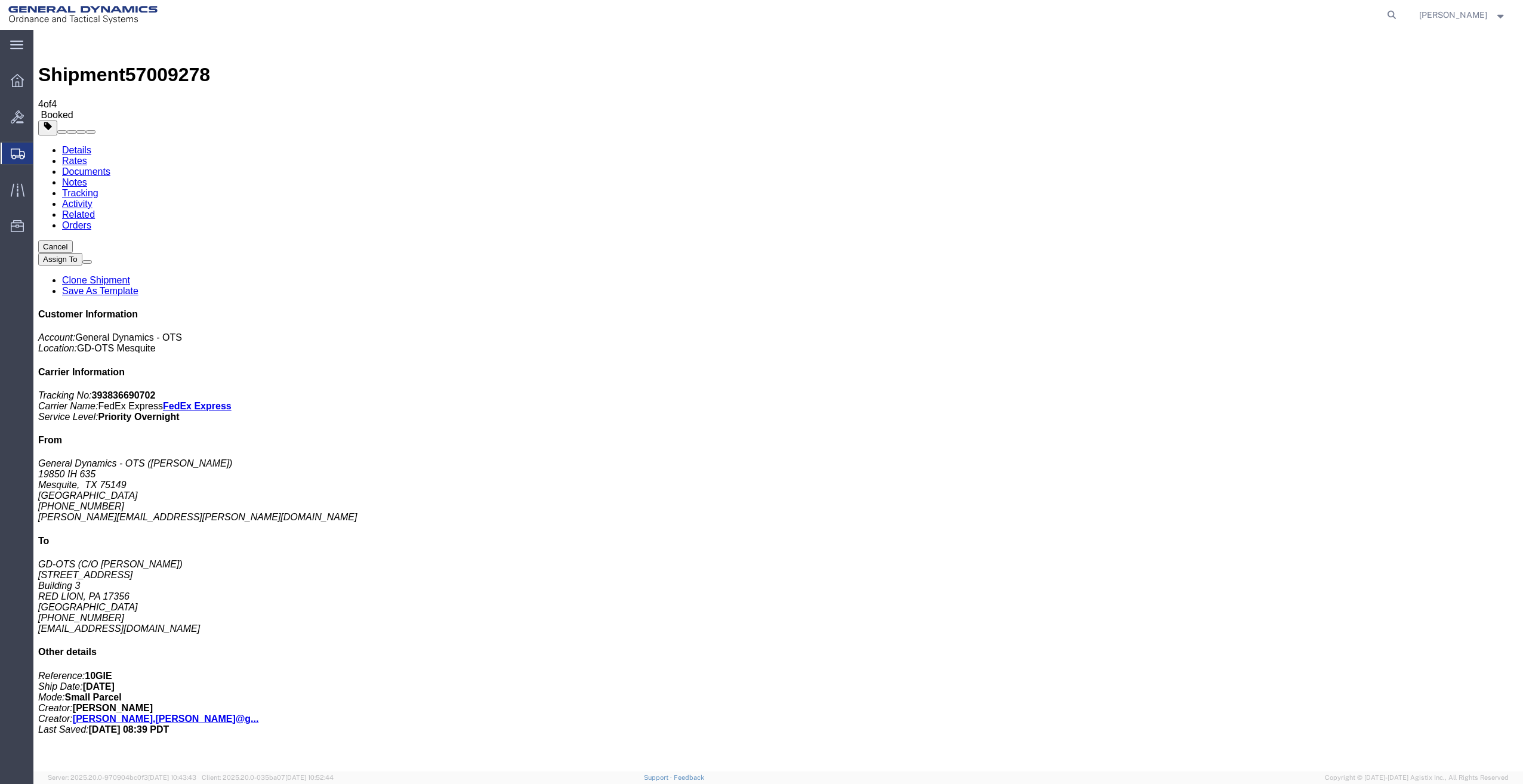
drag, startPoint x: 136, startPoint y: 214, endPoint x: 149, endPoint y: 207, distance: 14.8
click at [79, 145] on link "Details" at bounding box center [76, 150] width 29 height 10
click link "Schedule pickup request"
